Goal: Go to known website: Access a specific website the user already knows

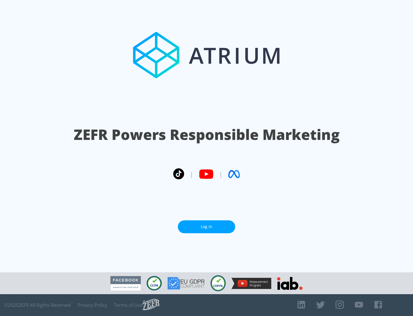
click at [207, 226] on link "Log In" at bounding box center [206, 226] width 57 height 13
